Goal: Communication & Community: Participate in discussion

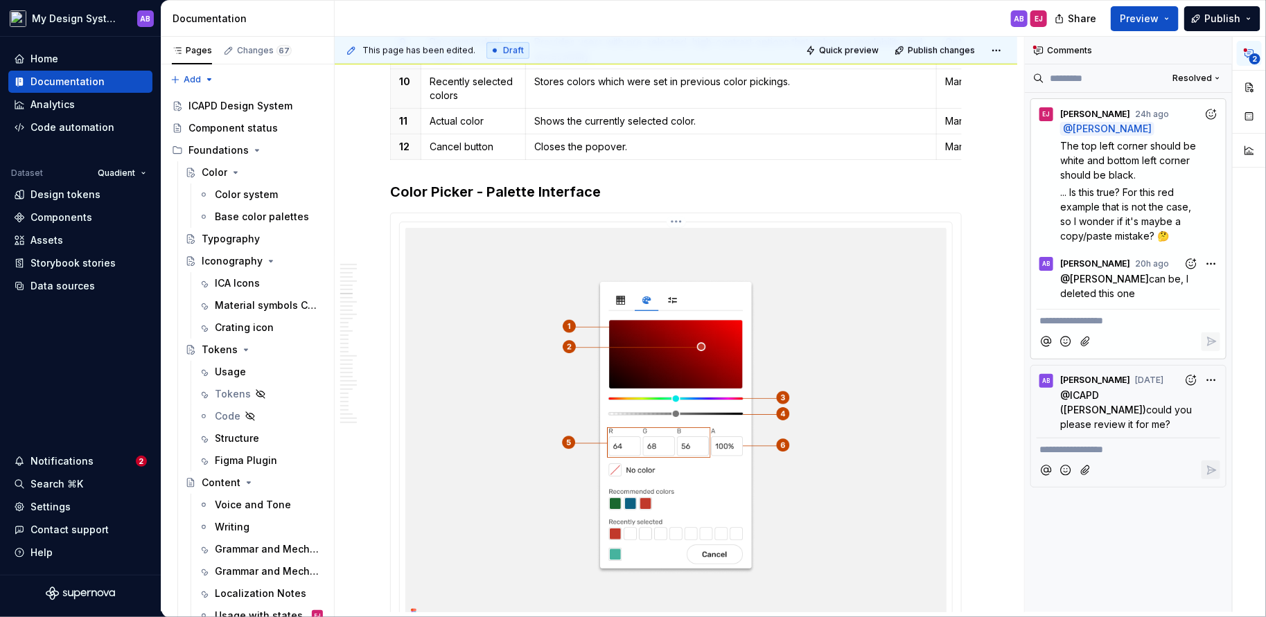
scroll to position [3040, 0]
click at [1211, 393] on icon "button" at bounding box center [1212, 397] width 11 height 11
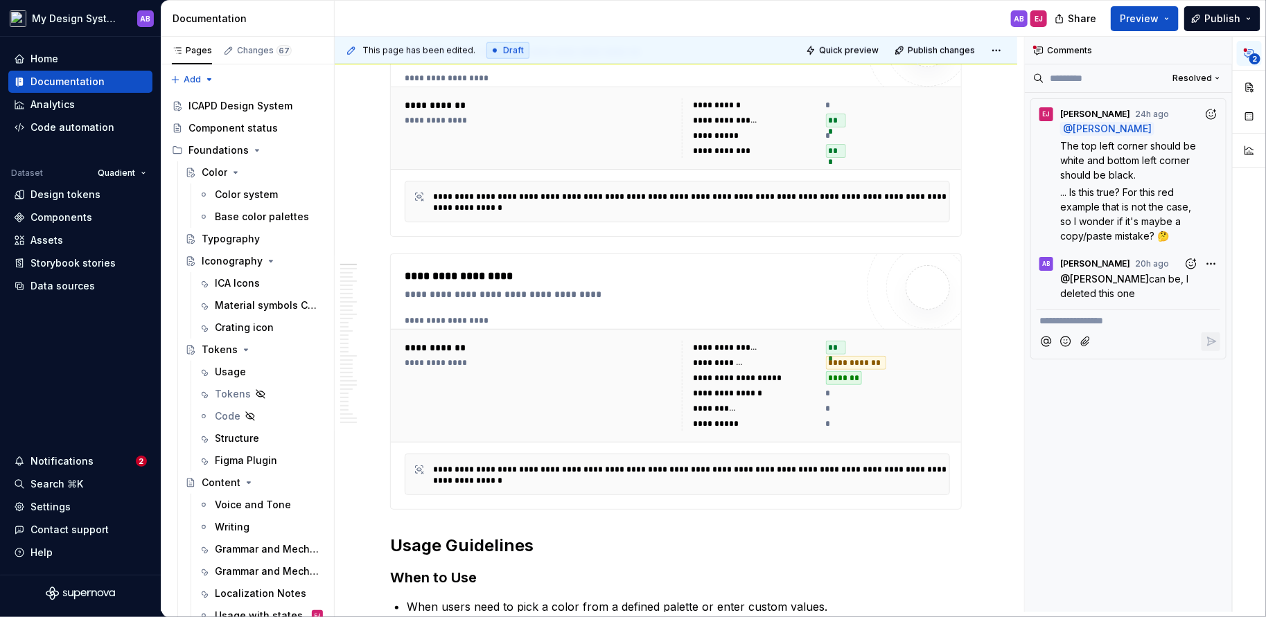
scroll to position [209, 0]
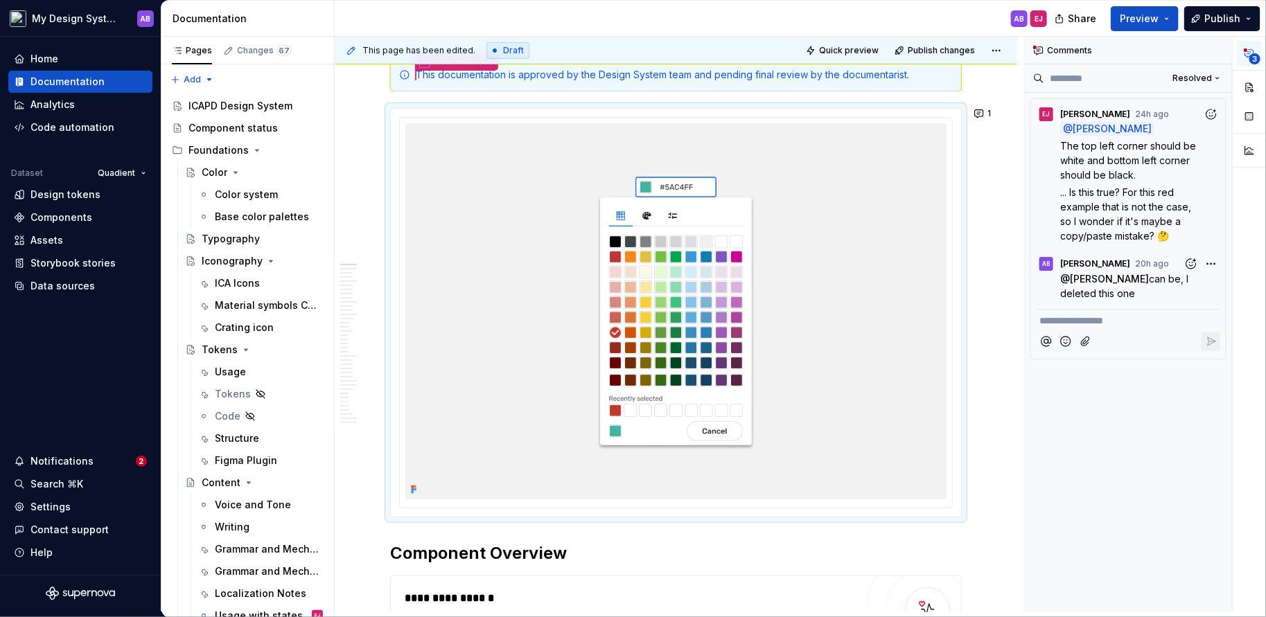
click at [1114, 294] on p "@ [PERSON_NAME] can be, I deleted this one" at bounding box center [1140, 286] width 160 height 29
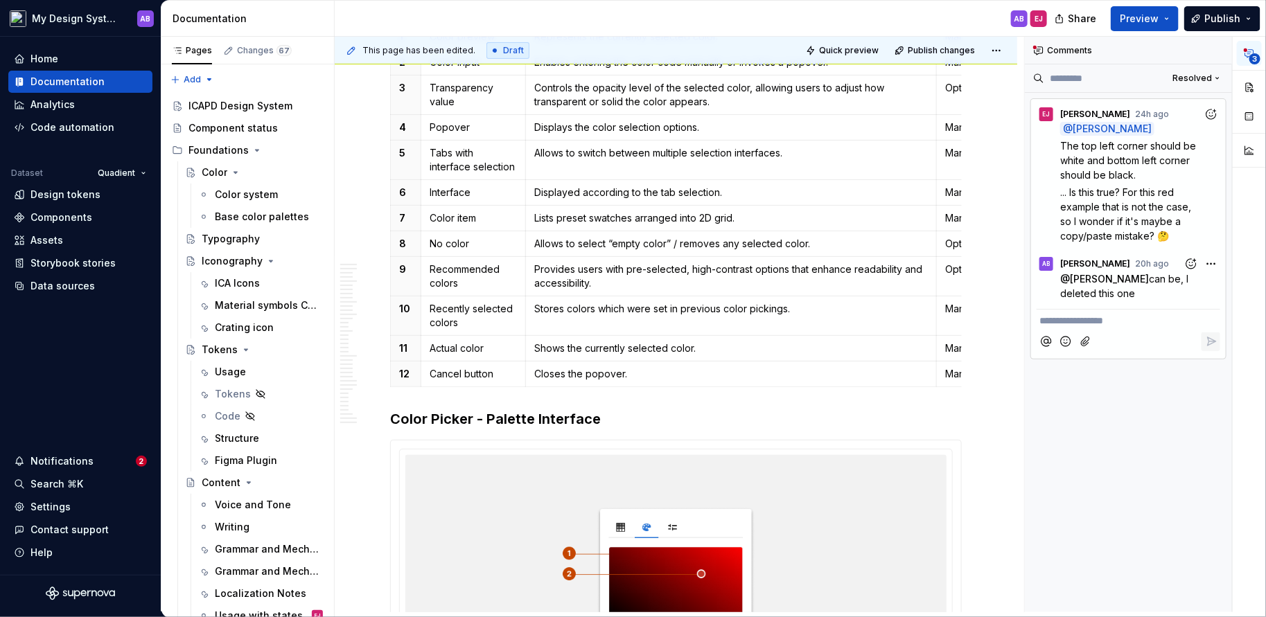
scroll to position [3595, 0]
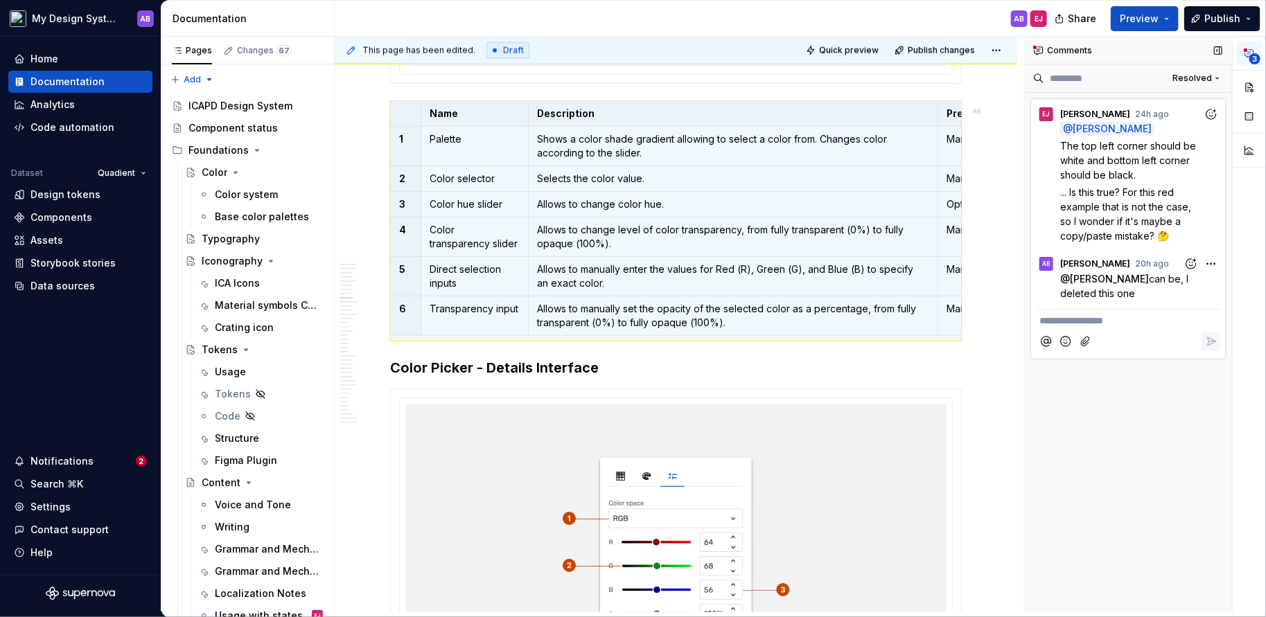
click at [1052, 44] on div "Comments" at bounding box center [1128, 51] width 207 height 28
click at [1254, 48] on icon "button" at bounding box center [1249, 53] width 11 height 11
type textarea "*"
click at [60, 459] on div "Notifications" at bounding box center [61, 462] width 63 height 14
click at [76, 48] on html "My Design System AB Home Documentation Analytics Code automation Dataset Quadie…" at bounding box center [633, 308] width 1266 height 617
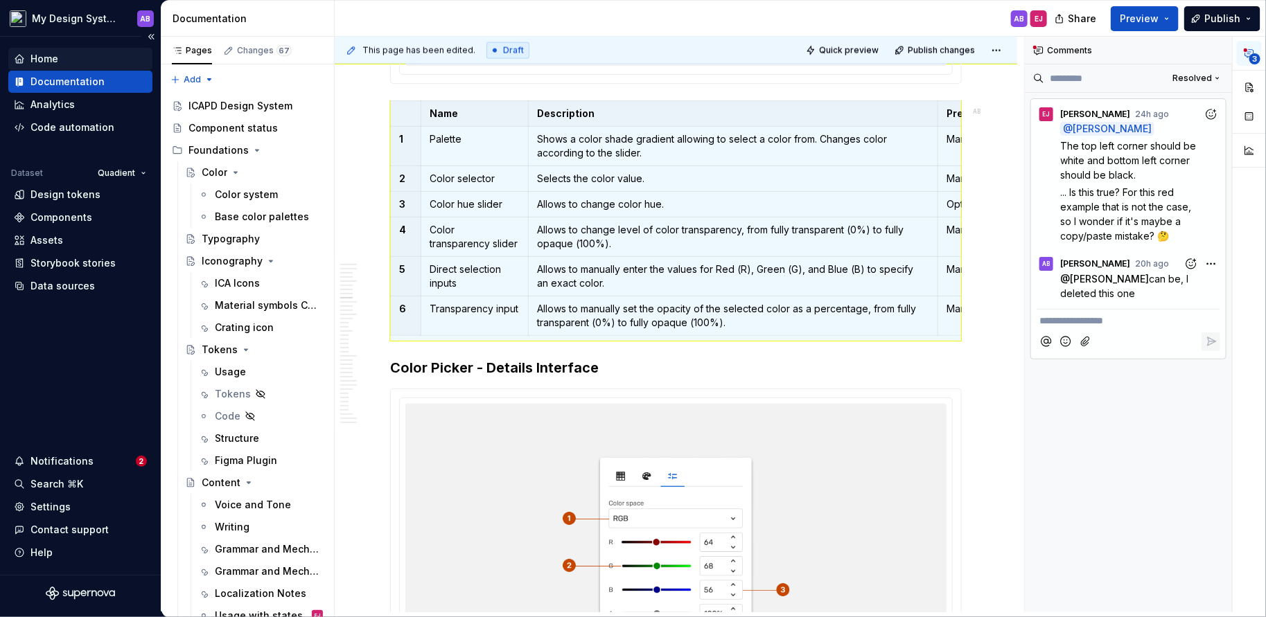
click at [55, 62] on div "Home" at bounding box center [44, 59] width 28 height 14
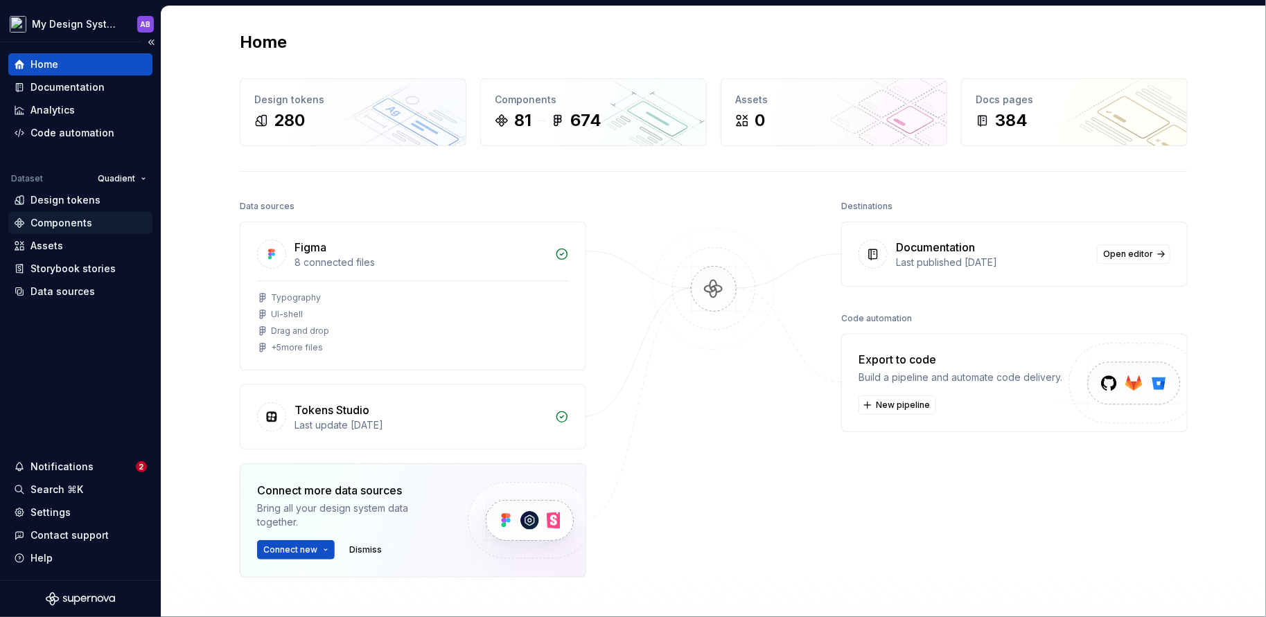
click at [63, 224] on div "Components" at bounding box center [61, 223] width 62 height 14
